Goal: Task Accomplishment & Management: Manage account settings

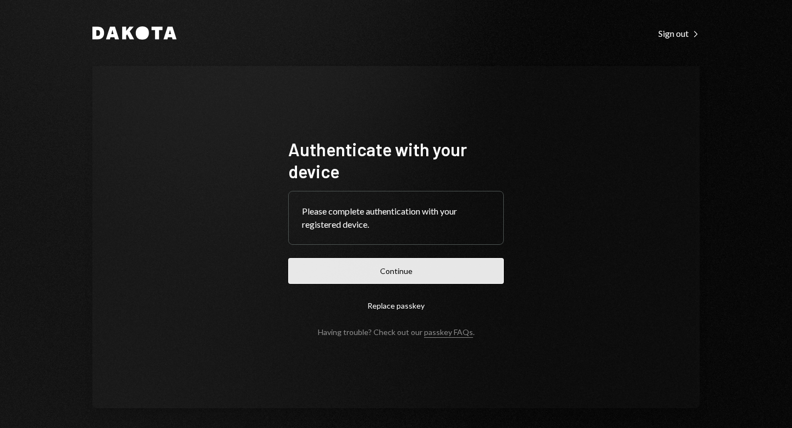
click at [399, 277] on button "Continue" at bounding box center [396, 271] width 216 height 26
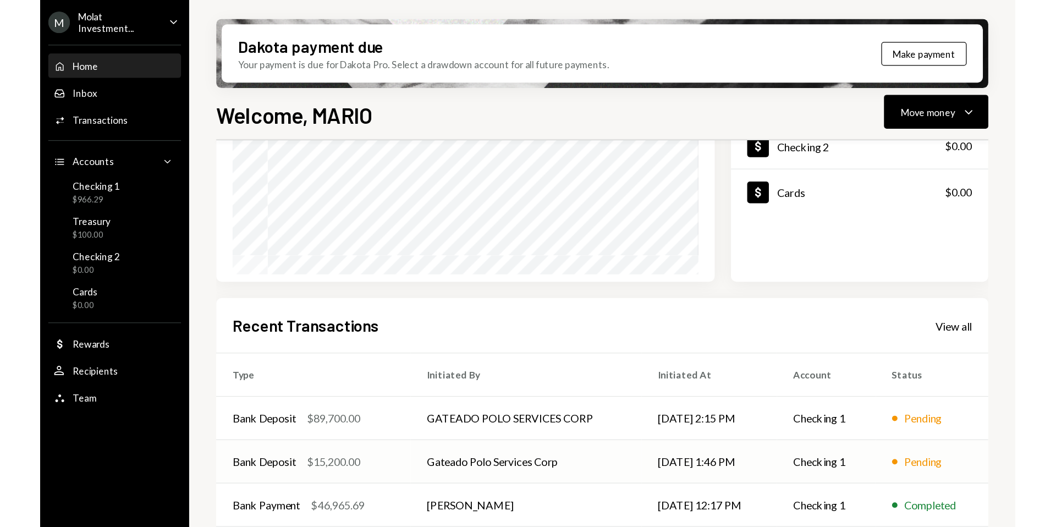
scroll to position [209, 0]
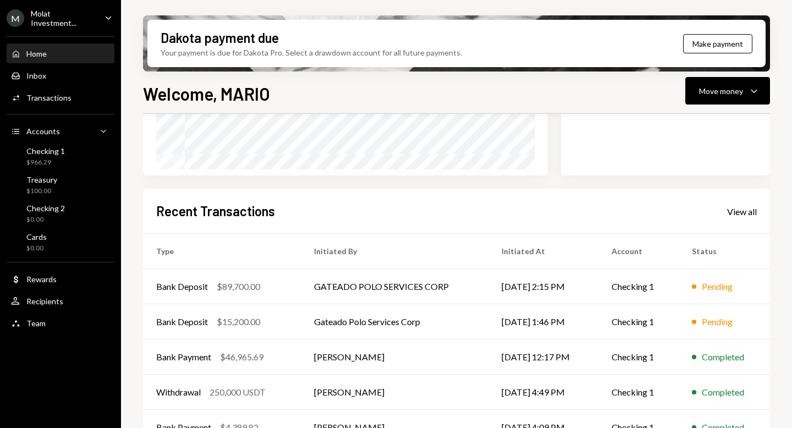
click at [61, 24] on div "M Molat Investment..." at bounding box center [51, 18] width 89 height 19
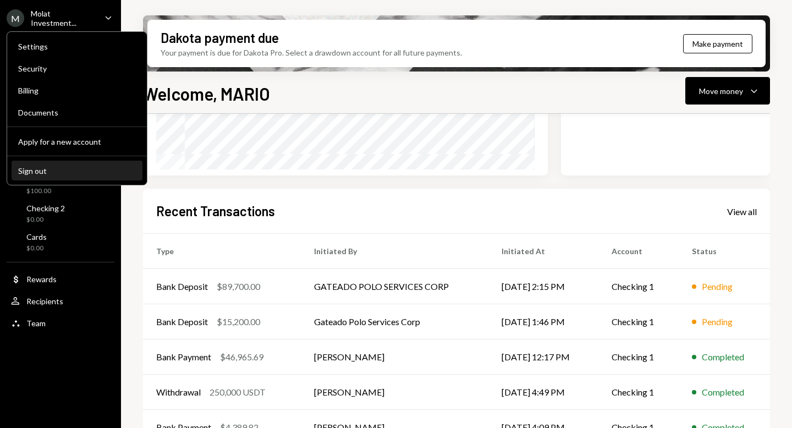
click at [55, 167] on div "Sign out" at bounding box center [77, 170] width 118 height 9
